Goal: Task Accomplishment & Management: Complete application form

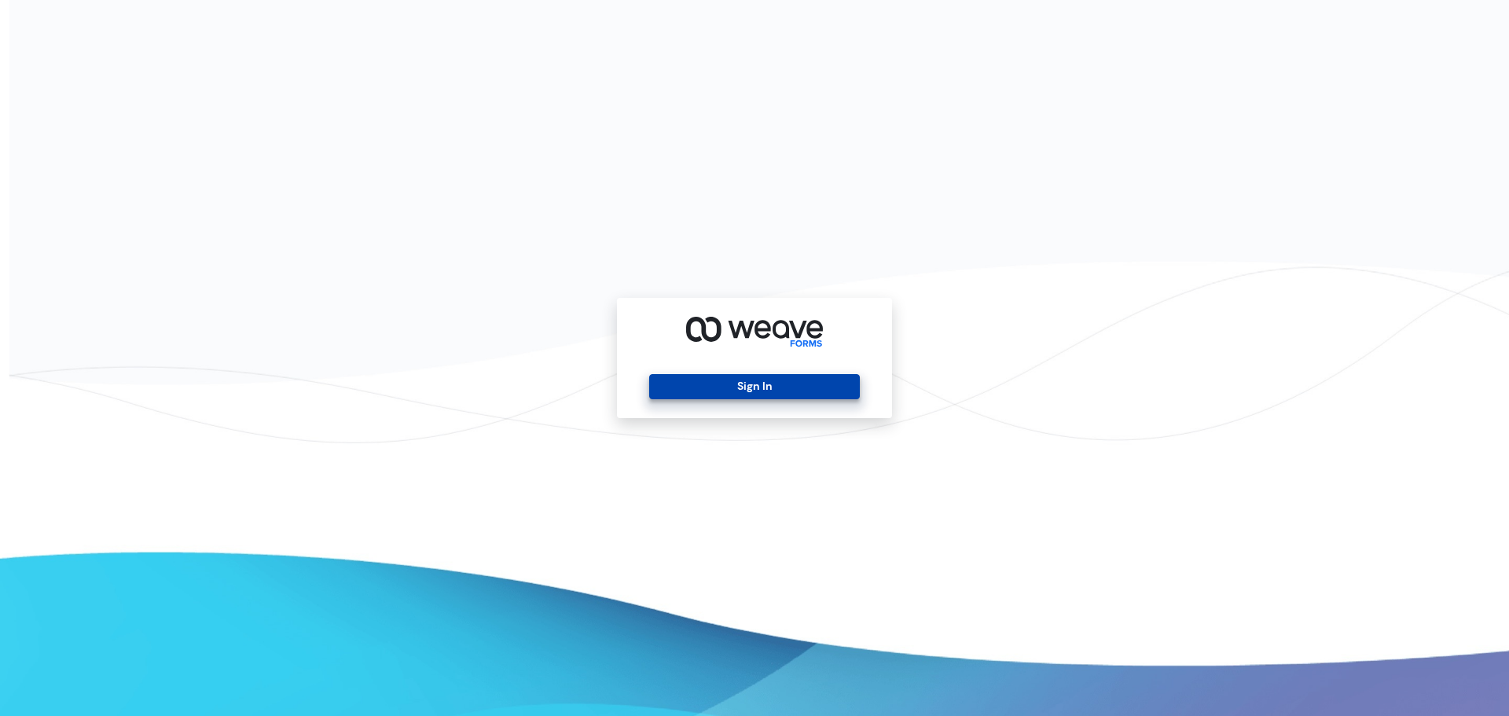
click at [712, 382] on button "Sign In" at bounding box center [754, 386] width 210 height 25
